Goal: Task Accomplishment & Management: Use online tool/utility

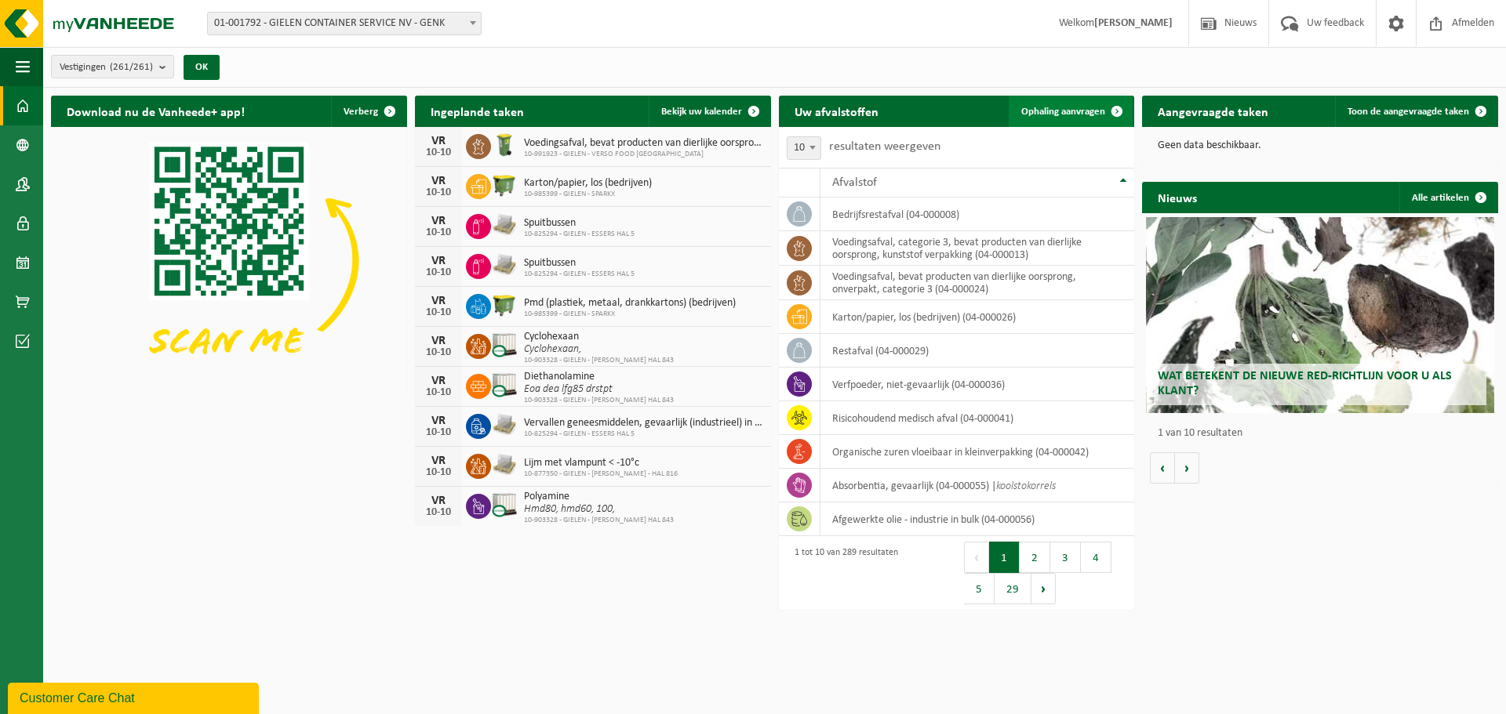
drag, startPoint x: 1073, startPoint y: 111, endPoint x: 979, endPoint y: 203, distance: 131.4
click at [1074, 111] on span "Ophaling aanvragen" at bounding box center [1063, 112] width 84 height 10
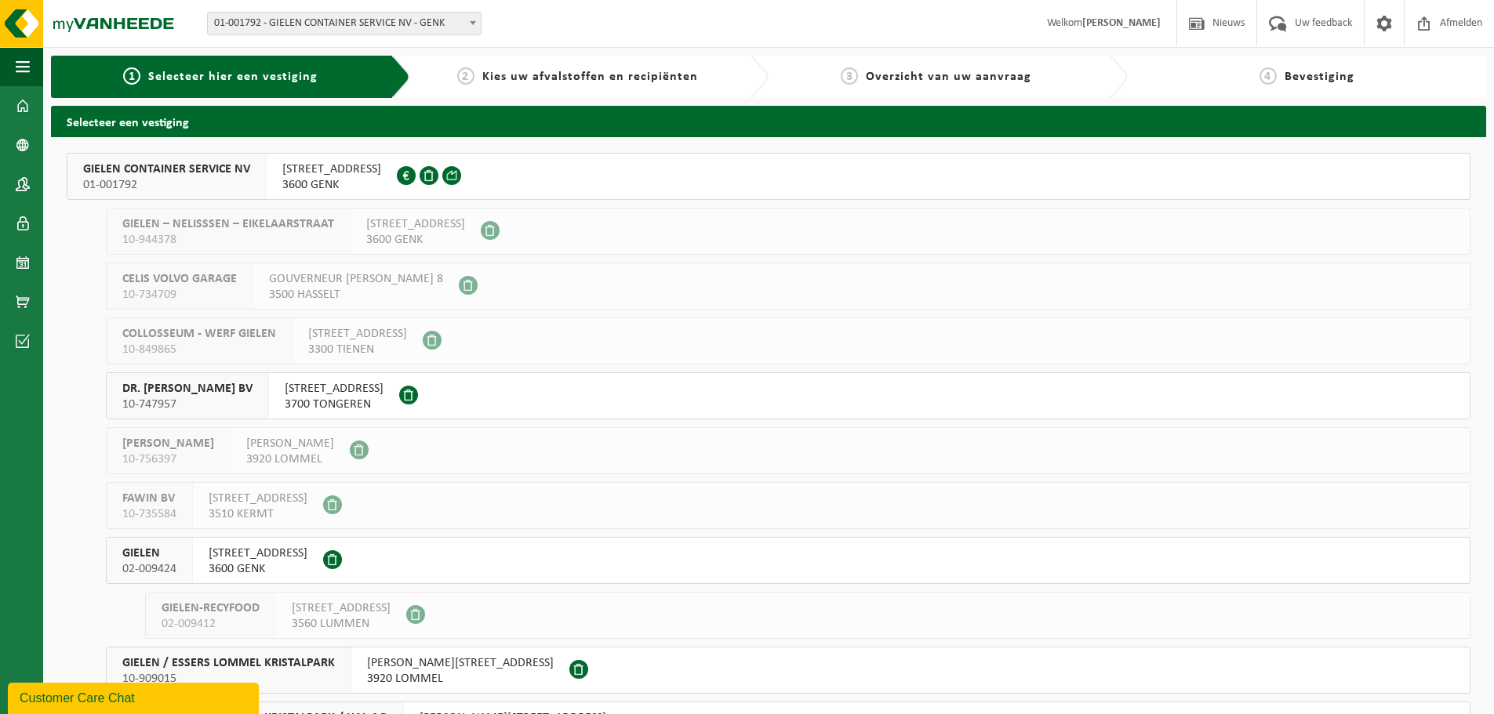
click at [178, 180] on span "01-001792" at bounding box center [166, 185] width 167 height 16
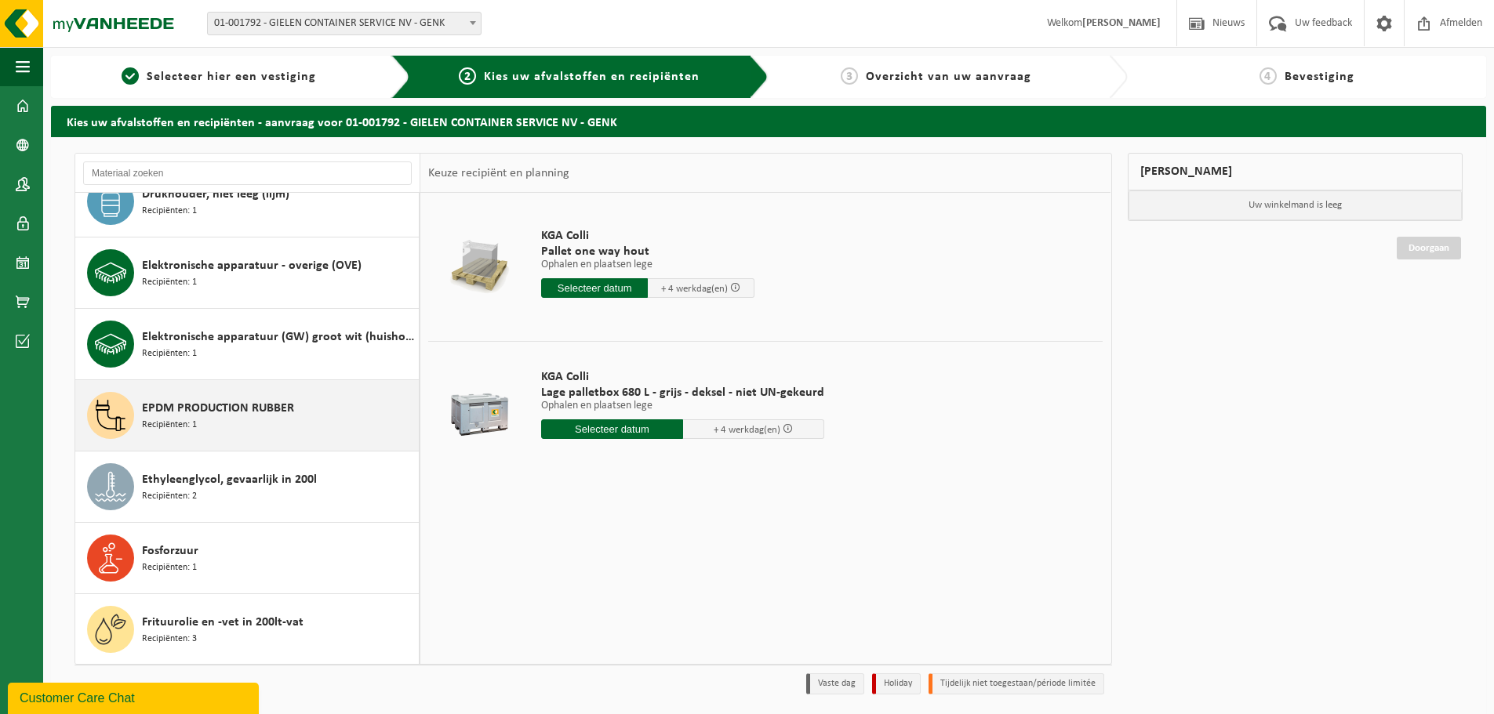
click at [227, 421] on div "EPDM PRODUCTION RUBBER Recipiënten: 1" at bounding box center [278, 415] width 273 height 47
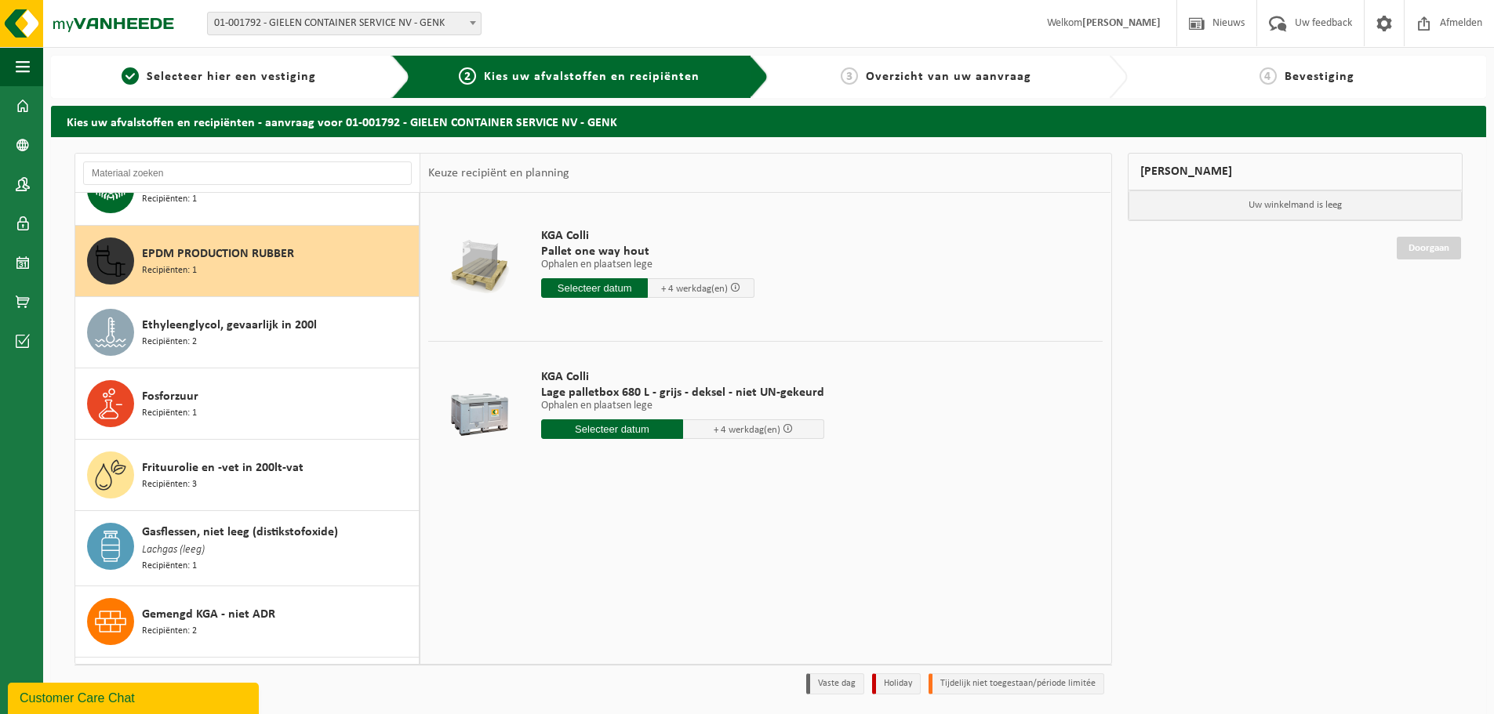
scroll to position [1359, 0]
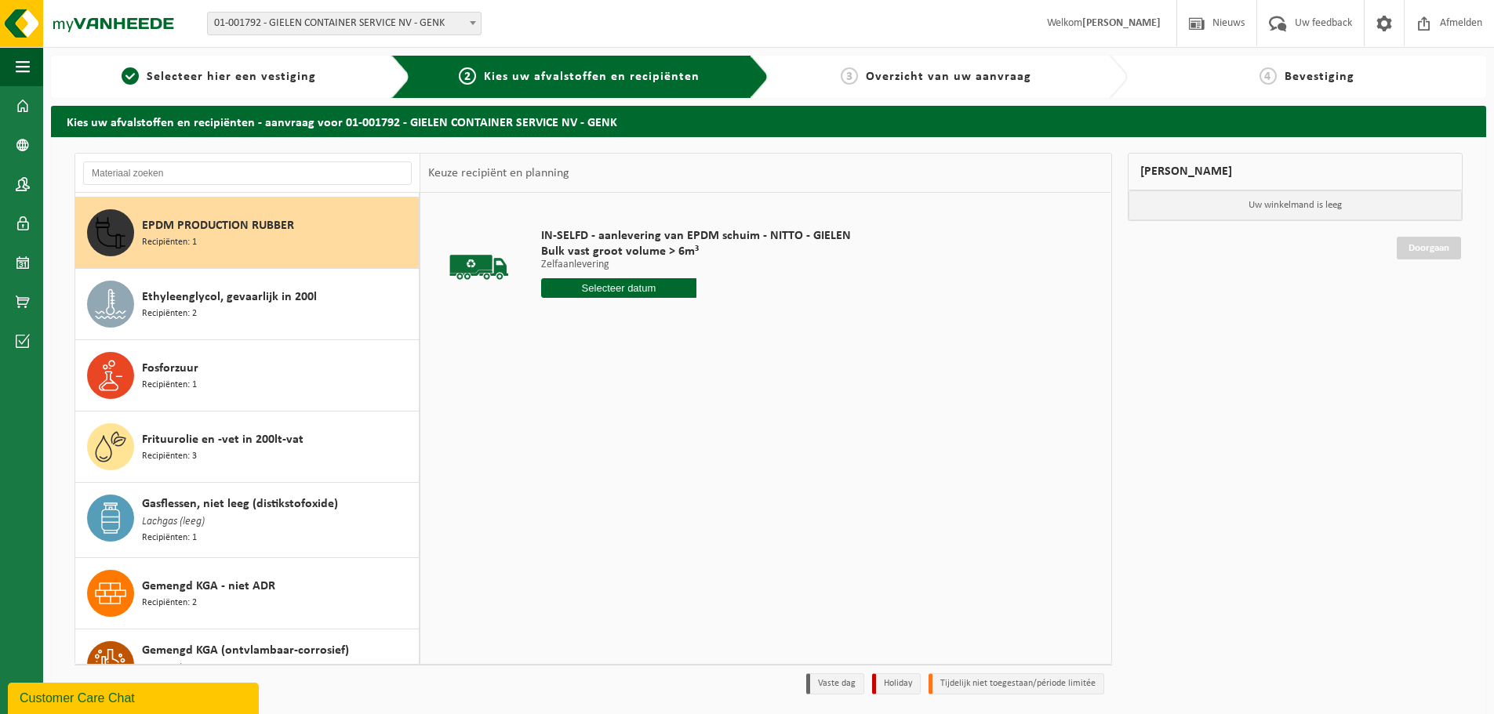
click at [661, 293] on input "text" at bounding box center [618, 288] width 155 height 20
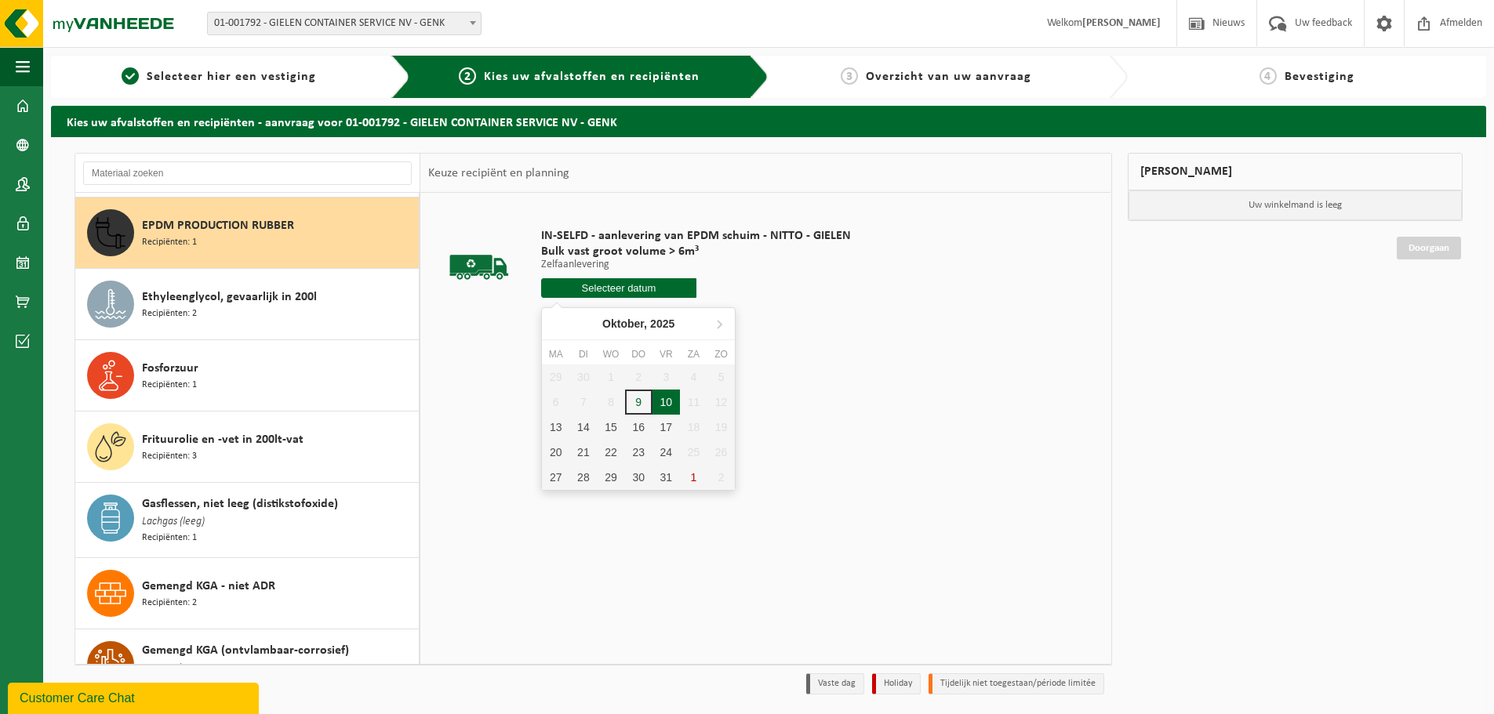
click at [666, 408] on div "10" at bounding box center [665, 402] width 27 height 25
type input "Van [DATE]"
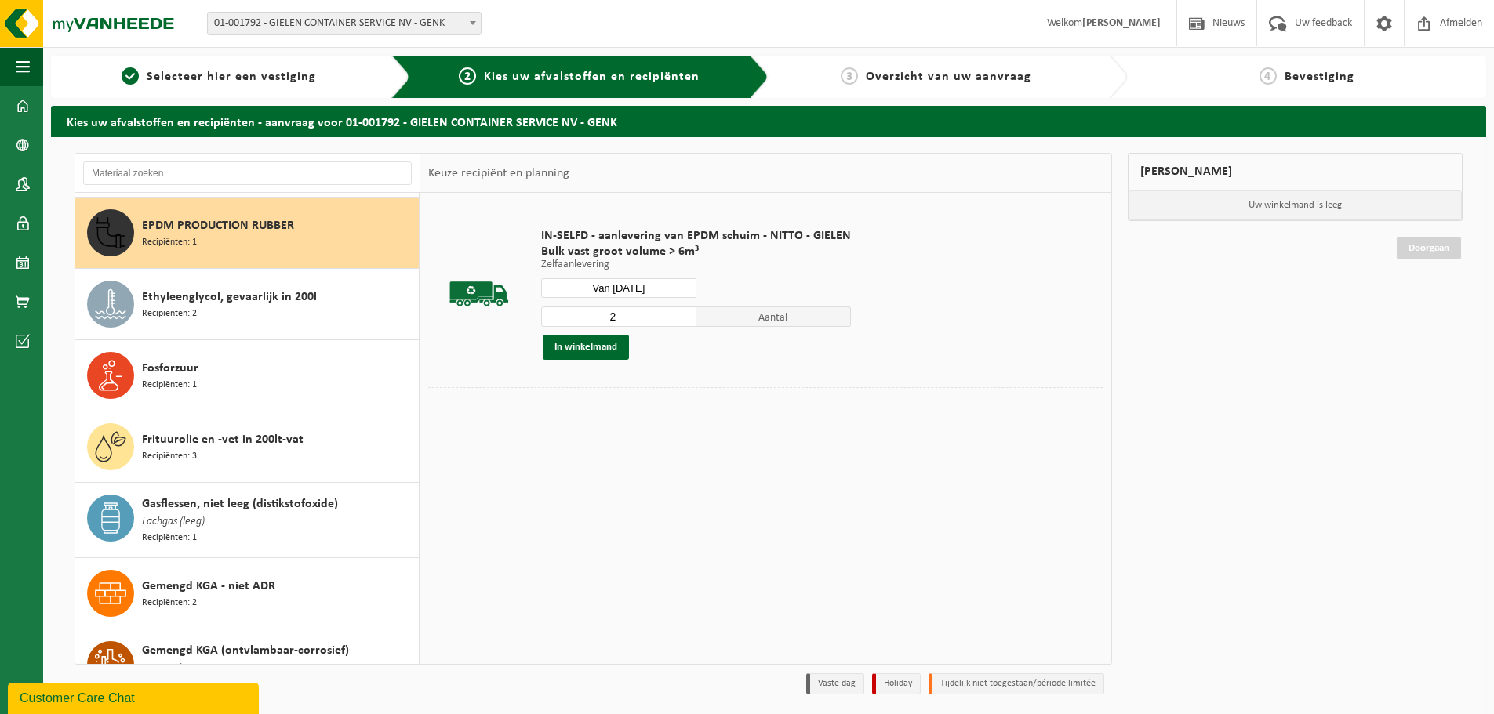
type input "2"
click at [680, 313] on input "2" at bounding box center [618, 317] width 155 height 20
click at [594, 343] on button "In winkelmand" at bounding box center [586, 347] width 86 height 25
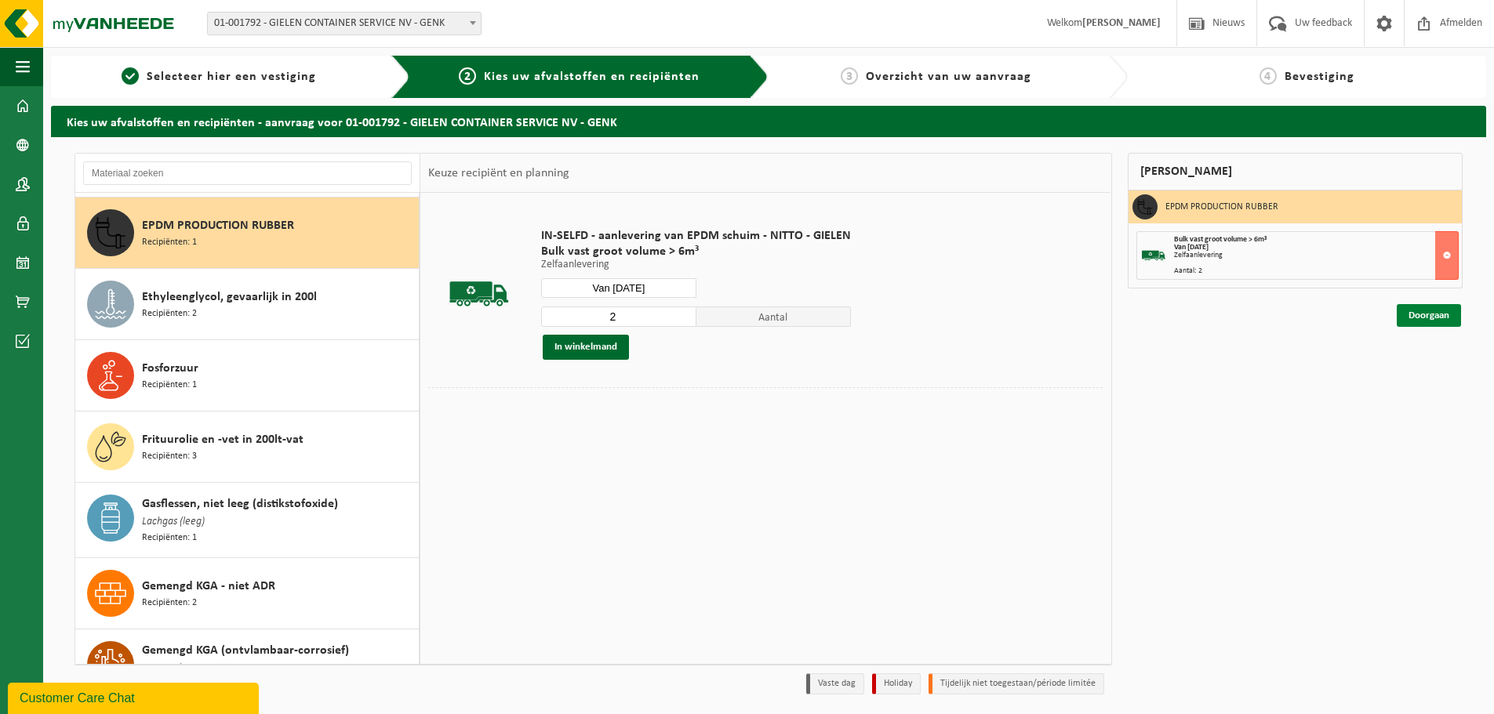
click at [1431, 315] on link "Doorgaan" at bounding box center [1429, 315] width 64 height 23
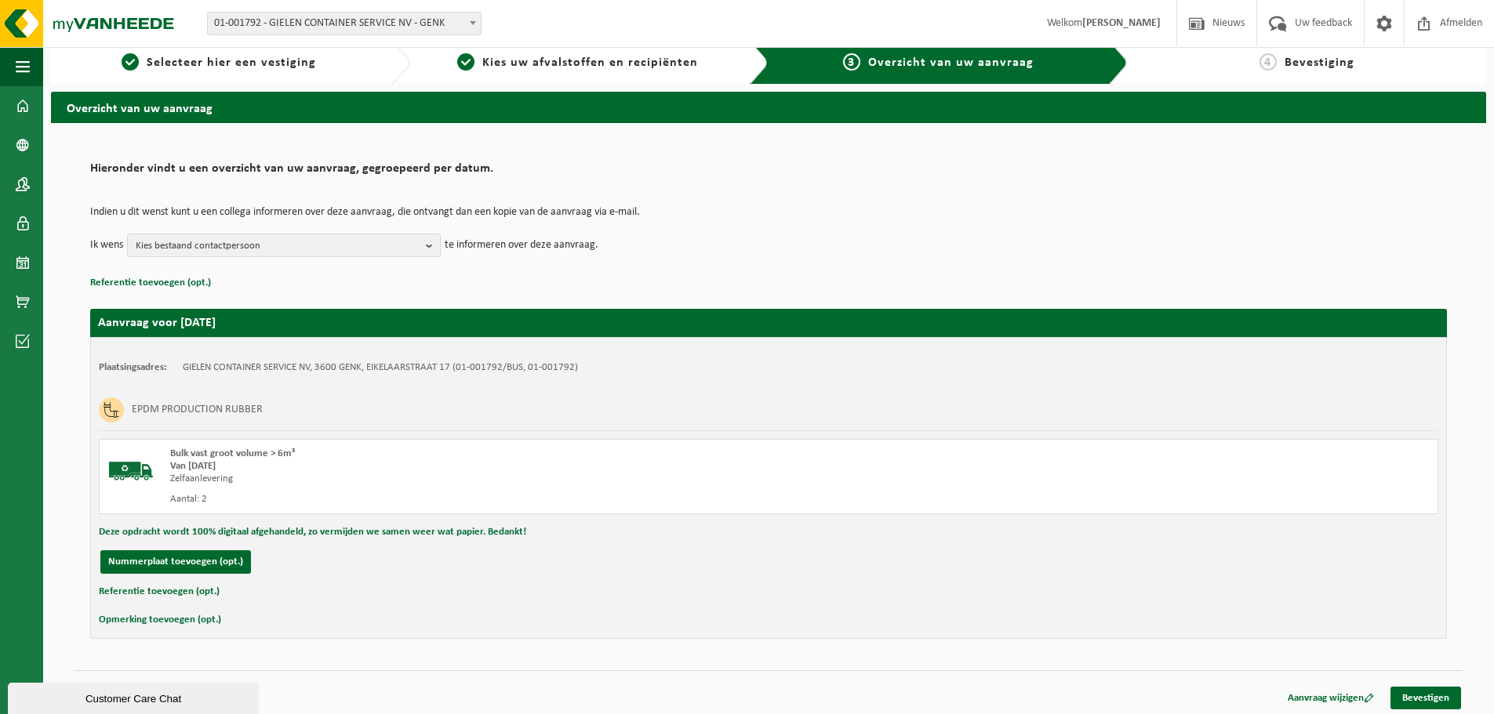
scroll to position [18, 0]
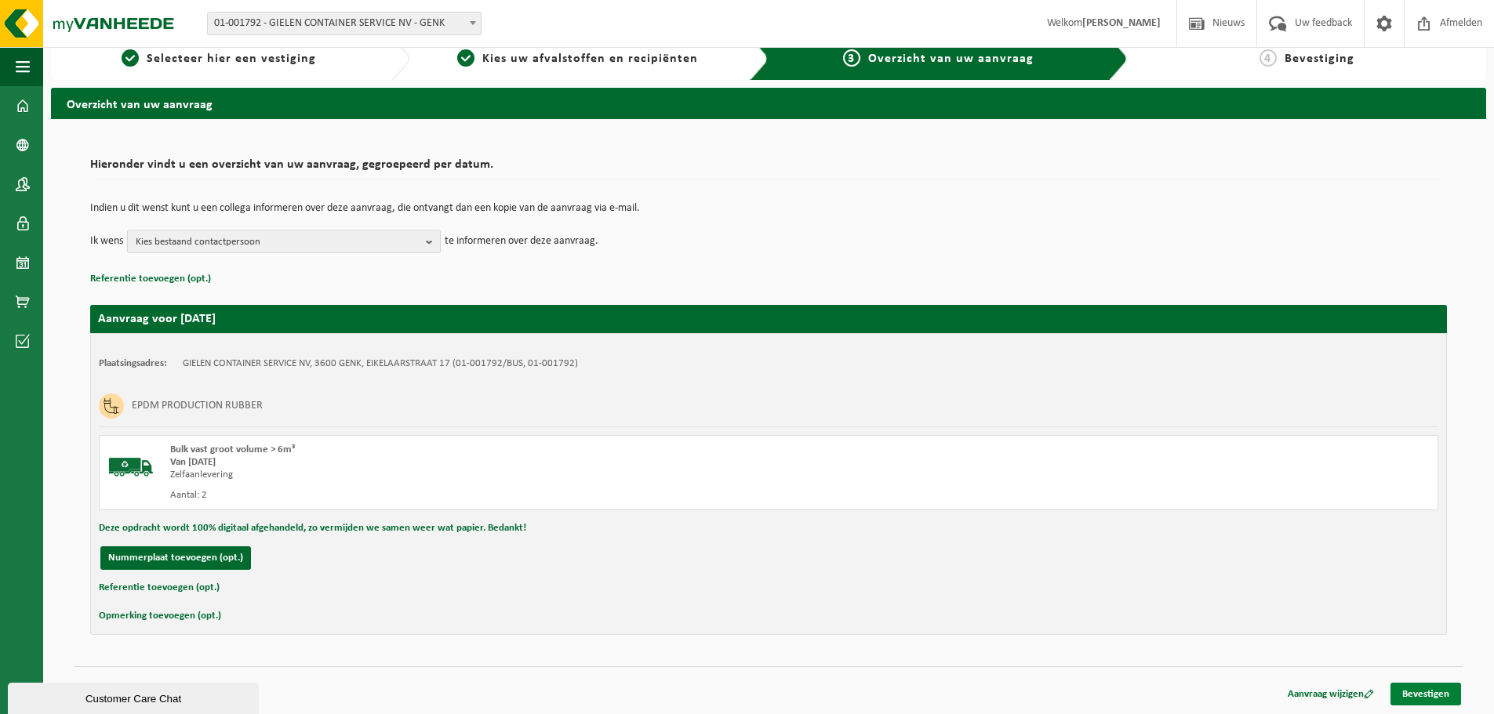
click at [1419, 692] on link "Bevestigen" at bounding box center [1425, 694] width 71 height 23
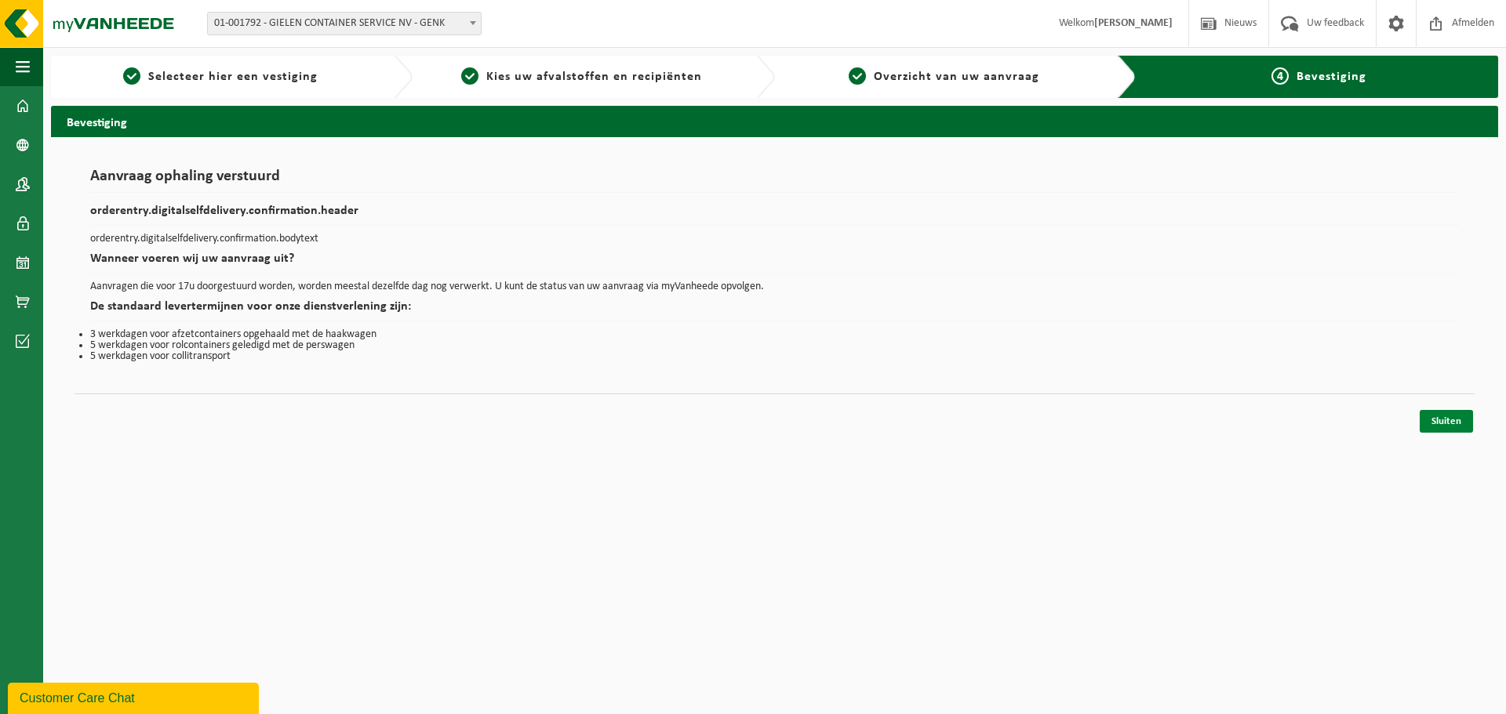
click at [1431, 416] on link "Sluiten" at bounding box center [1445, 421] width 53 height 23
